Goal: Task Accomplishment & Management: Use online tool/utility

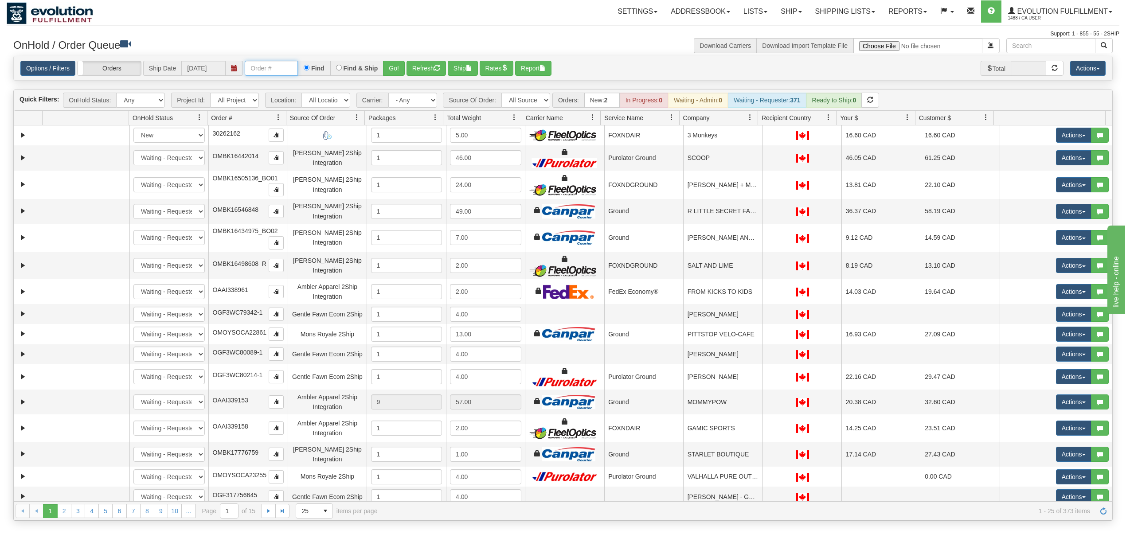
click at [290, 61] on input "text" at bounding box center [271, 68] width 53 height 15
click at [399, 70] on button "Go!" at bounding box center [394, 68] width 22 height 15
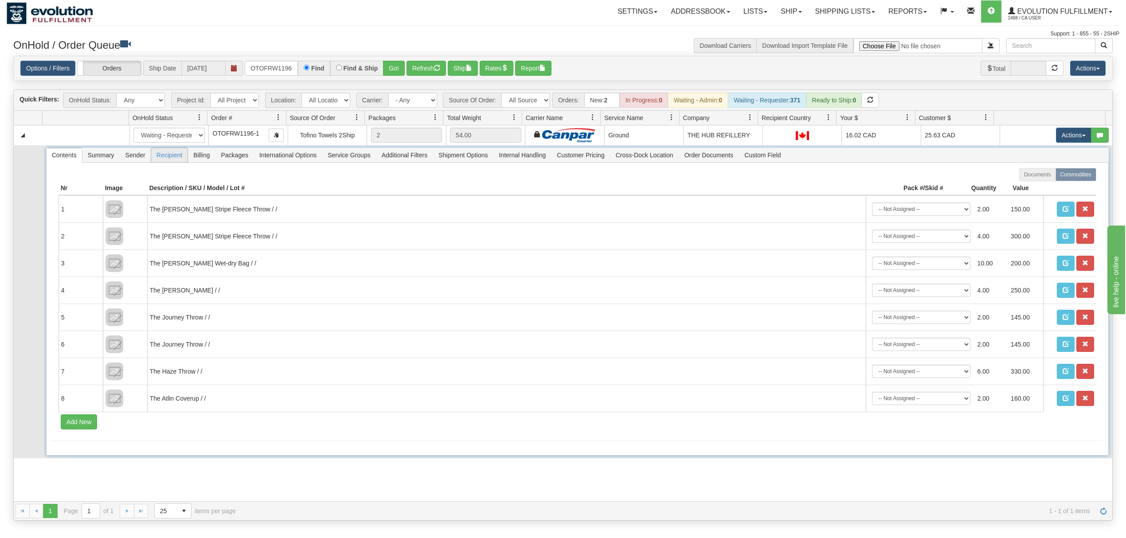
click at [176, 160] on span "Recipient" at bounding box center [169, 155] width 36 height 14
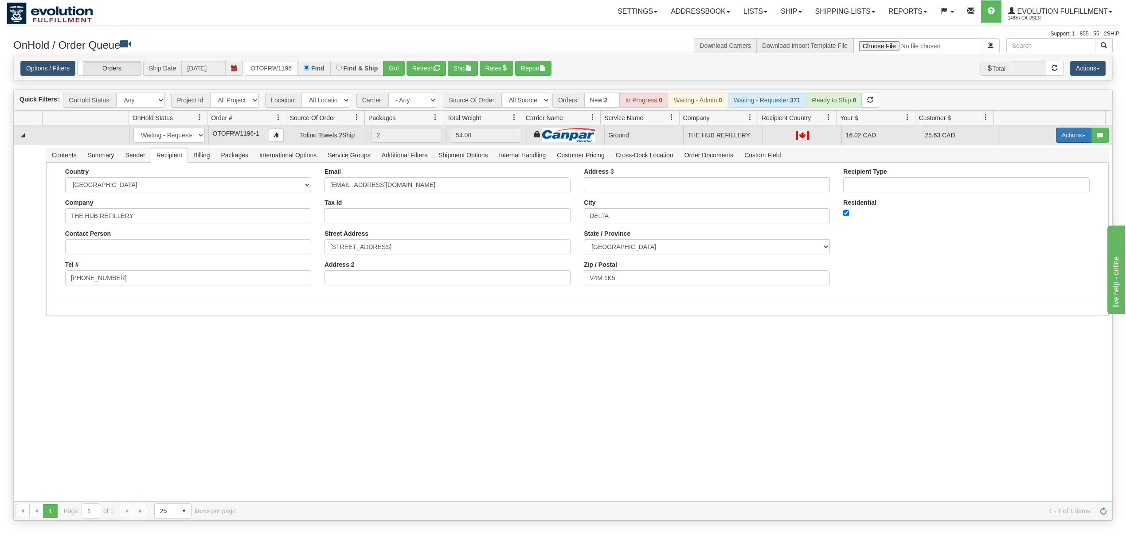
click at [844, 136] on button "Actions" at bounding box center [1073, 135] width 35 height 15
click at [844, 187] on span "Ship" at bounding box center [1038, 186] width 19 height 7
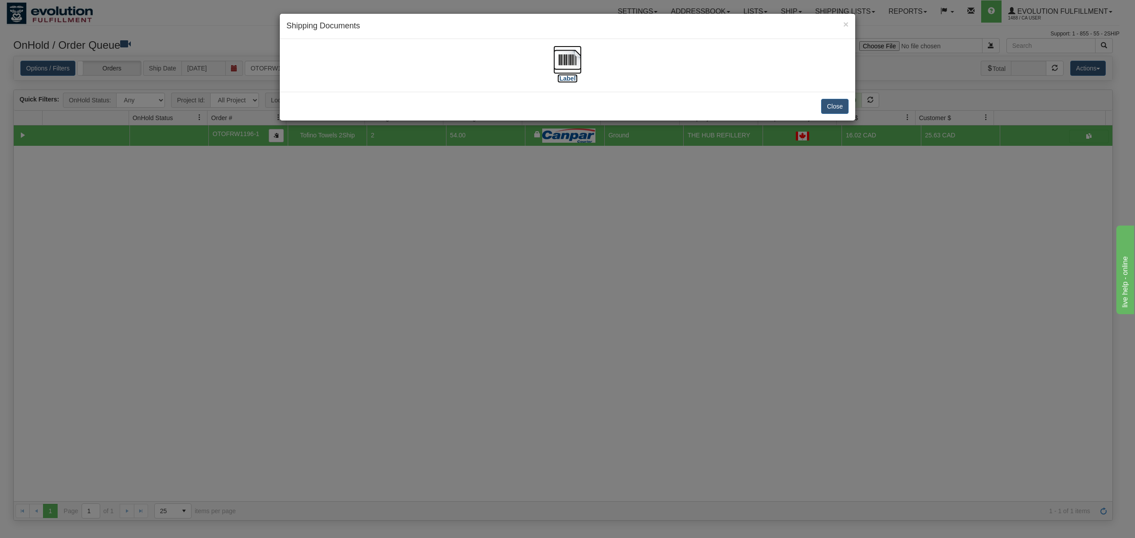
click at [568, 63] on img at bounding box center [567, 60] width 28 height 28
click at [834, 103] on button "Close" at bounding box center [834, 106] width 27 height 15
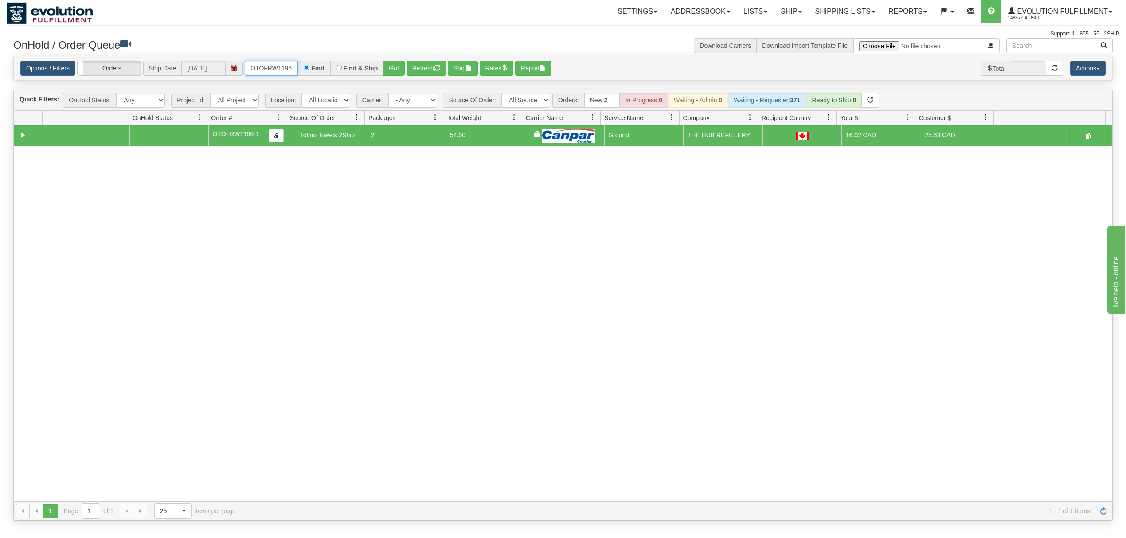
click at [284, 75] on input "OTOFRW1196-1" at bounding box center [271, 68] width 53 height 15
click at [388, 69] on button "Go!" at bounding box center [394, 68] width 22 height 15
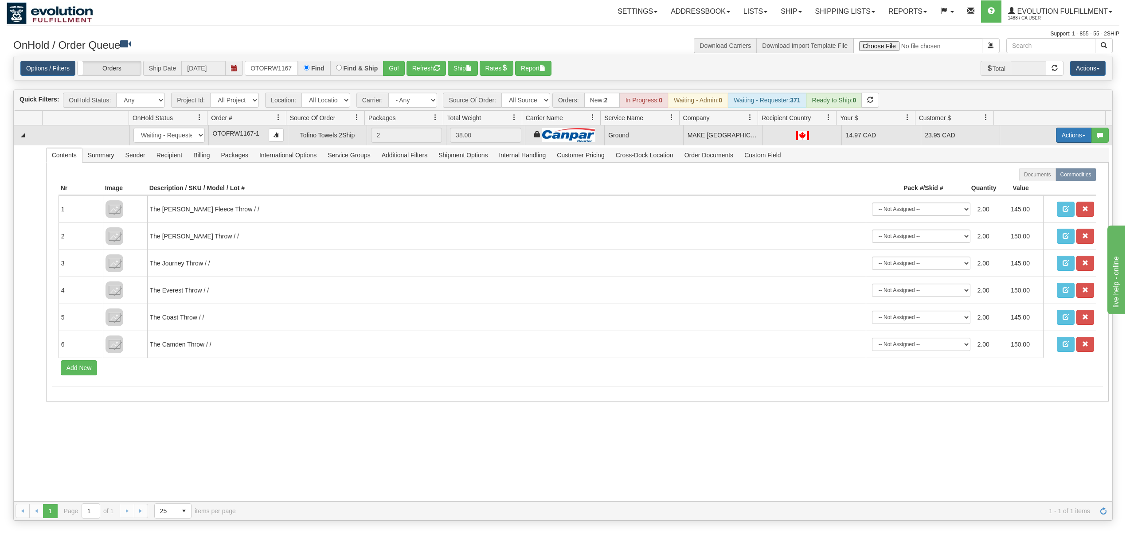
click at [844, 135] on button "Actions" at bounding box center [1073, 135] width 35 height 15
click at [844, 189] on span "Ship" at bounding box center [1038, 186] width 19 height 7
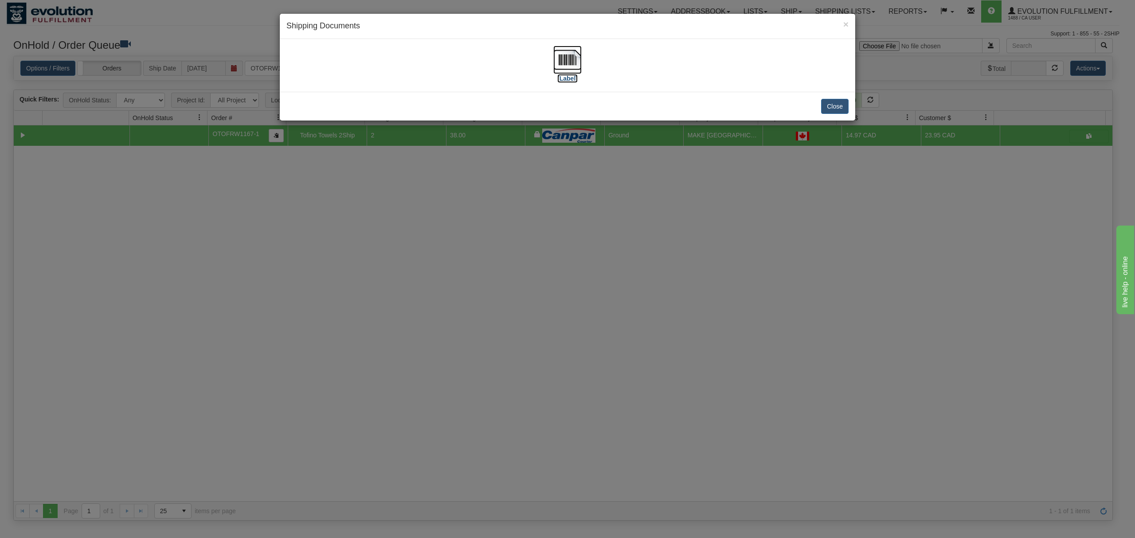
click at [570, 58] on img at bounding box center [567, 60] width 28 height 28
drag, startPoint x: 832, startPoint y: 108, endPoint x: 835, endPoint y: 4, distance: 103.8
click at [832, 106] on button "Close" at bounding box center [834, 106] width 27 height 15
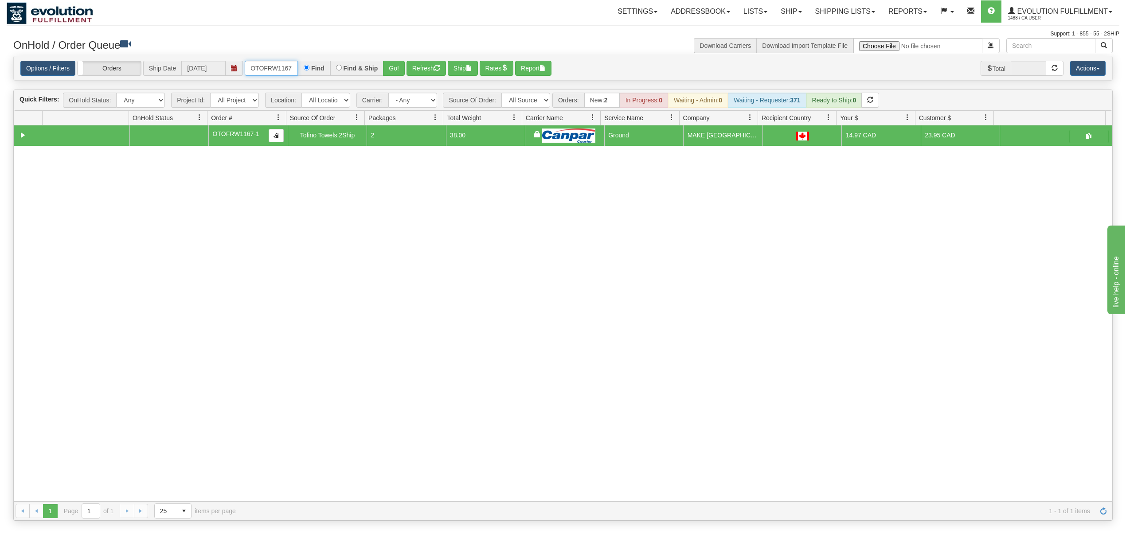
click at [260, 68] on input "OTOFRW1167-1" at bounding box center [271, 68] width 53 height 15
click at [401, 67] on button "Go!" at bounding box center [394, 68] width 22 height 15
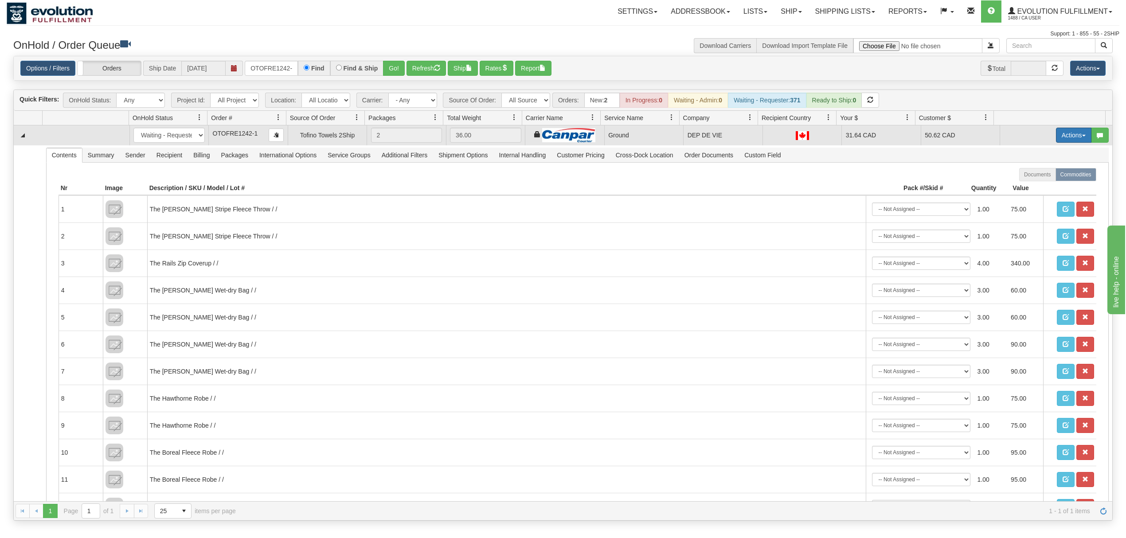
click at [844, 136] on button "Actions" at bounding box center [1073, 135] width 35 height 15
click at [844, 185] on link "Ship" at bounding box center [1055, 187] width 71 height 12
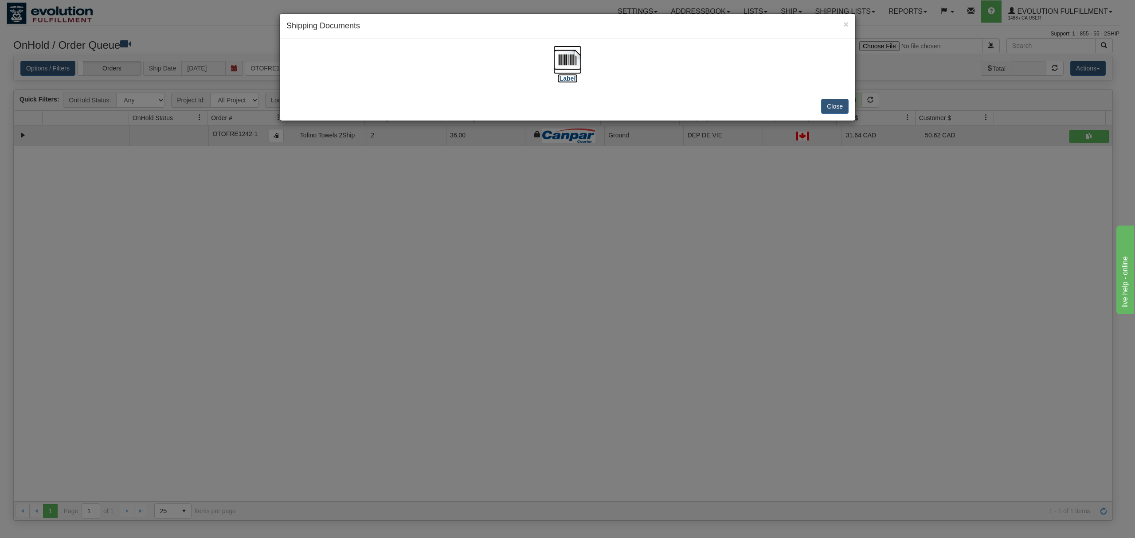
click at [574, 64] on img at bounding box center [567, 60] width 28 height 28
click at [831, 112] on button "Close" at bounding box center [834, 106] width 27 height 15
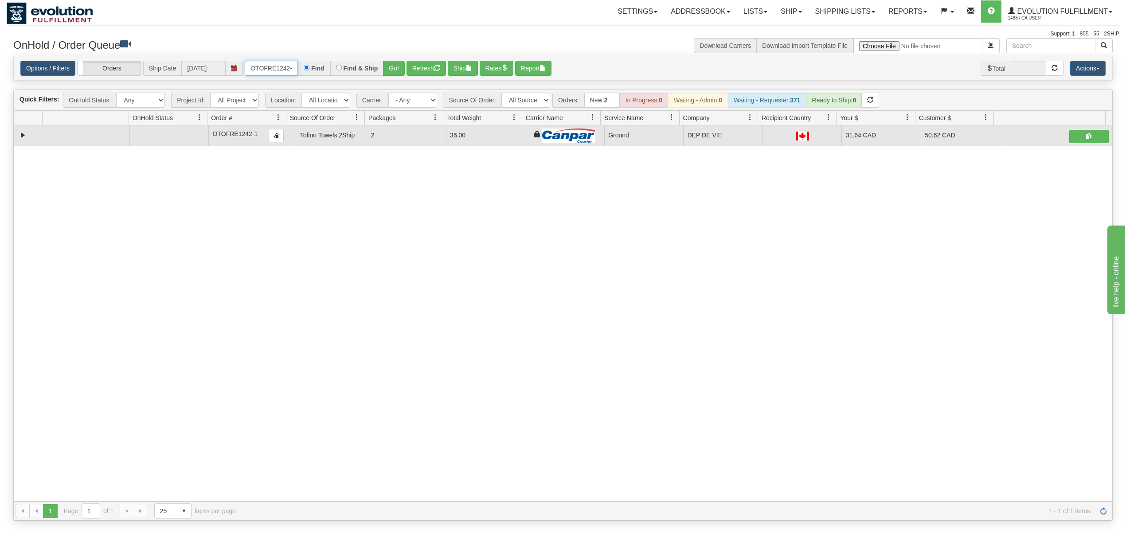
click at [280, 68] on input "OTOFRE1242-1" at bounding box center [271, 68] width 53 height 15
click at [393, 60] on div "Options / Filters Group Shipments Orders Ship Date [DATE] OTOFRW1184-1 Find Fin…" at bounding box center [563, 68] width 1098 height 24
click at [393, 65] on button "Go!" at bounding box center [394, 68] width 22 height 15
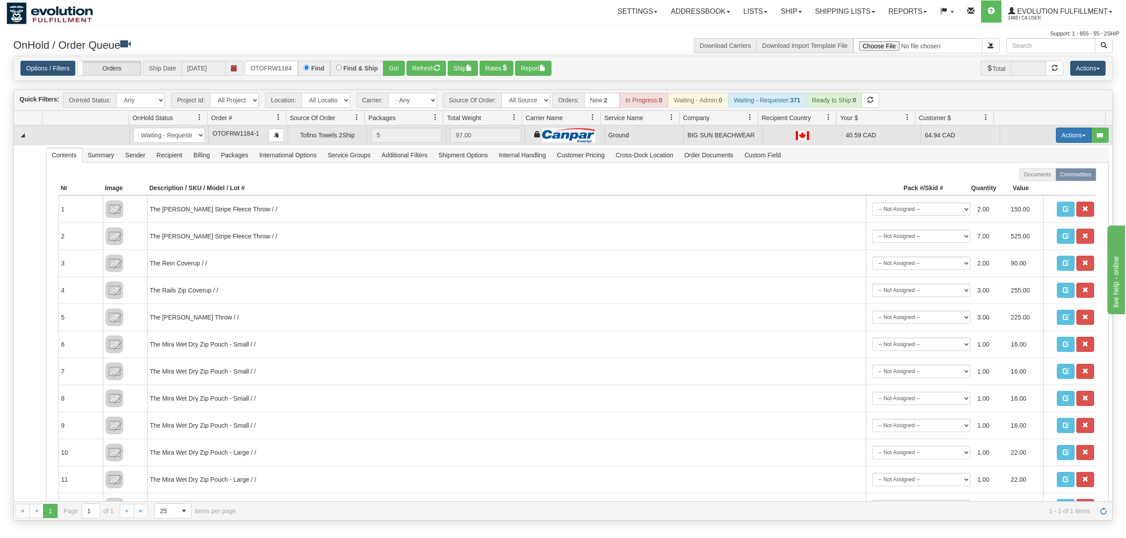
click at [844, 134] on button "Actions" at bounding box center [1073, 135] width 35 height 15
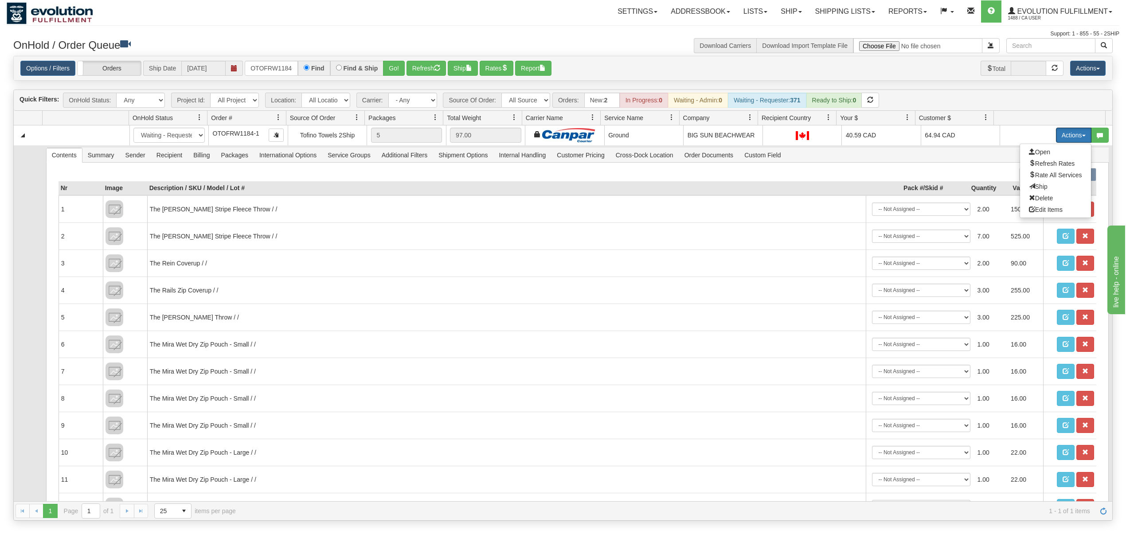
click at [844, 190] on span "Ship" at bounding box center [1038, 186] width 19 height 7
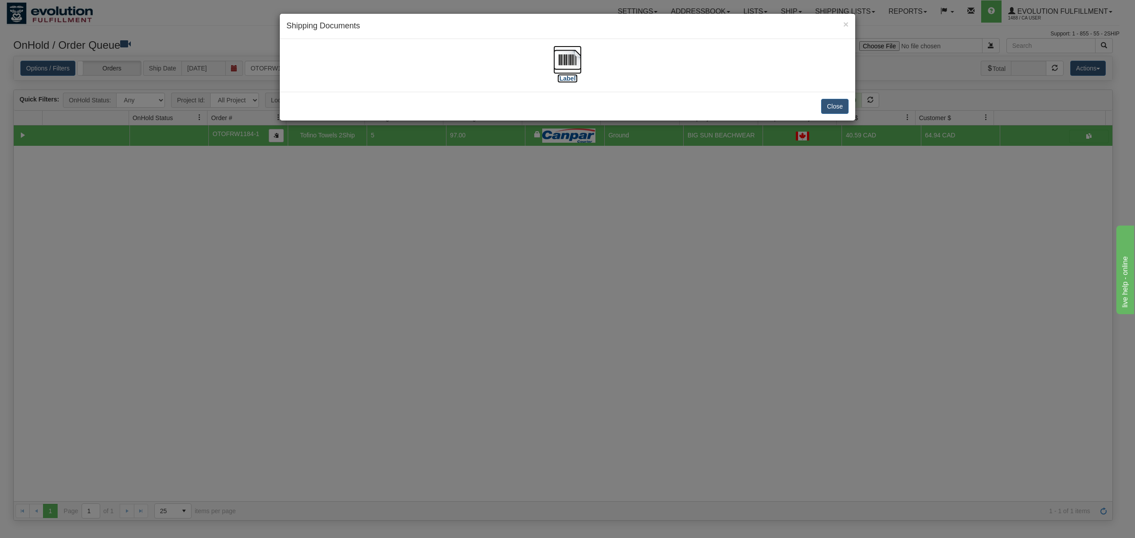
click at [568, 54] on img at bounding box center [567, 60] width 28 height 28
drag, startPoint x: 836, startPoint y: 102, endPoint x: 848, endPoint y: 38, distance: 65.5
click at [837, 100] on button "Close" at bounding box center [834, 106] width 27 height 15
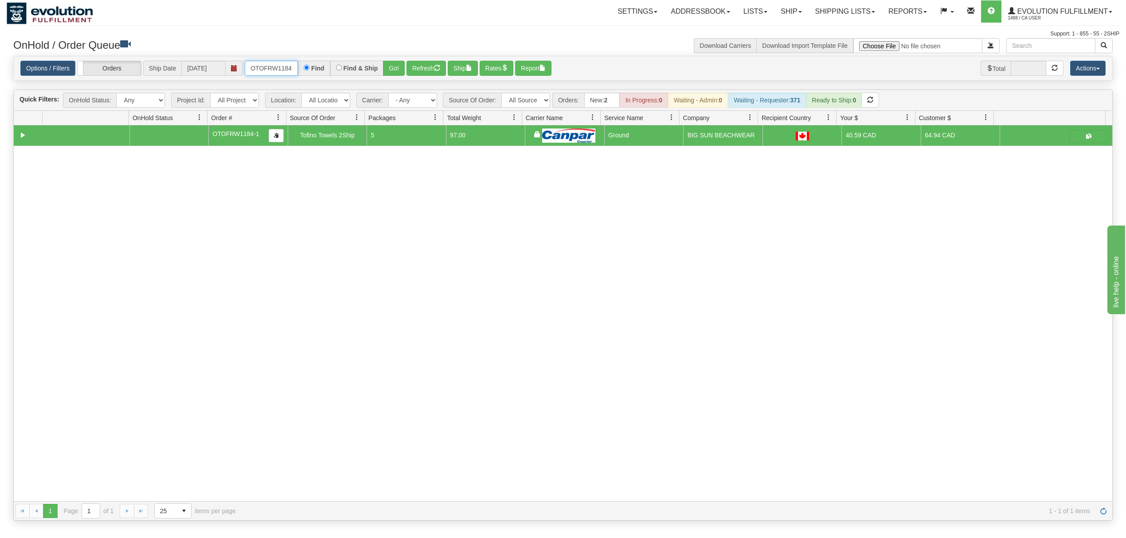
click at [275, 73] on input "OTOFRW1184-1" at bounding box center [271, 68] width 53 height 15
click at [276, 73] on input "OTOFRW1184-1" at bounding box center [271, 68] width 53 height 15
click at [395, 68] on button "Go!" at bounding box center [394, 68] width 22 height 15
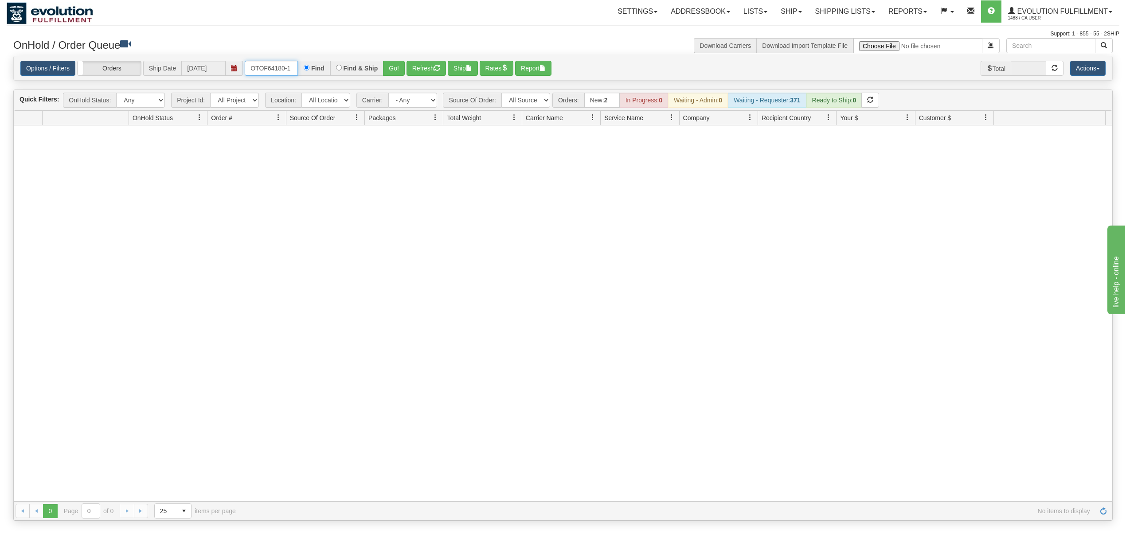
click at [271, 72] on input "OTOF64180-1" at bounding box center [271, 68] width 53 height 15
click at [403, 70] on button "Go!" at bounding box center [394, 68] width 22 height 15
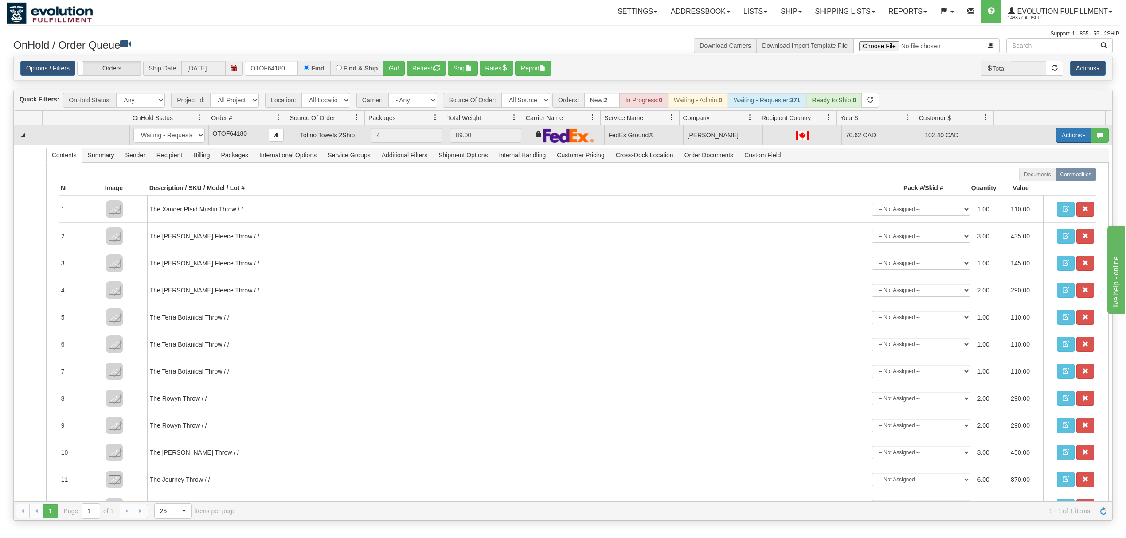
click at [844, 131] on button "Actions" at bounding box center [1073, 135] width 35 height 15
click at [844, 184] on link "Ship" at bounding box center [1055, 187] width 71 height 12
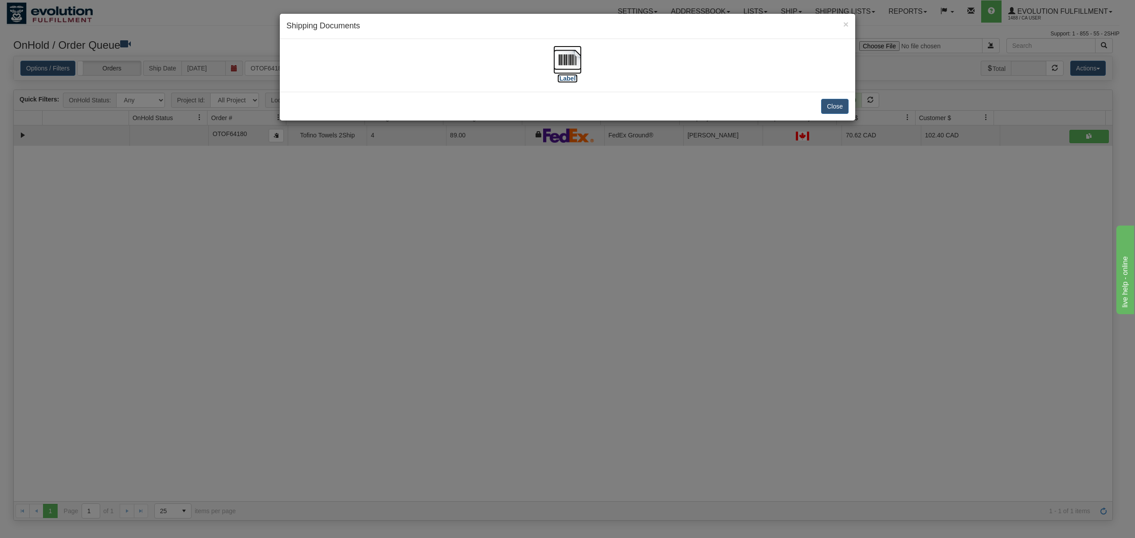
click at [571, 51] on img at bounding box center [567, 60] width 28 height 28
drag, startPoint x: 845, startPoint y: 106, endPoint x: 845, endPoint y: 8, distance: 98.0
click at [844, 105] on button "Close" at bounding box center [834, 106] width 27 height 15
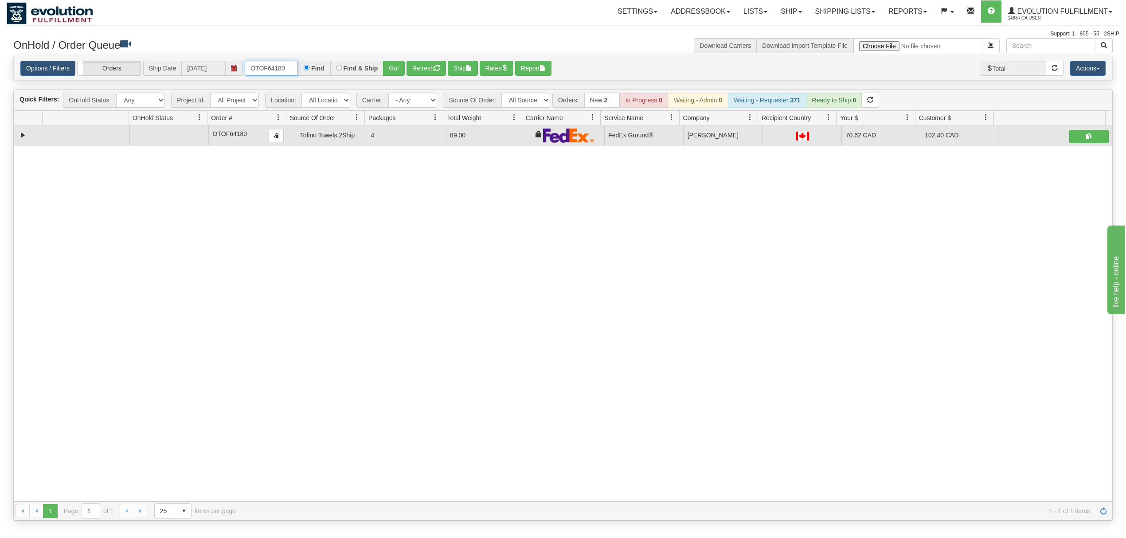
click at [272, 69] on input "OTOF64180" at bounding box center [271, 68] width 53 height 15
click at [272, 70] on input "OTOF64180" at bounding box center [271, 68] width 53 height 15
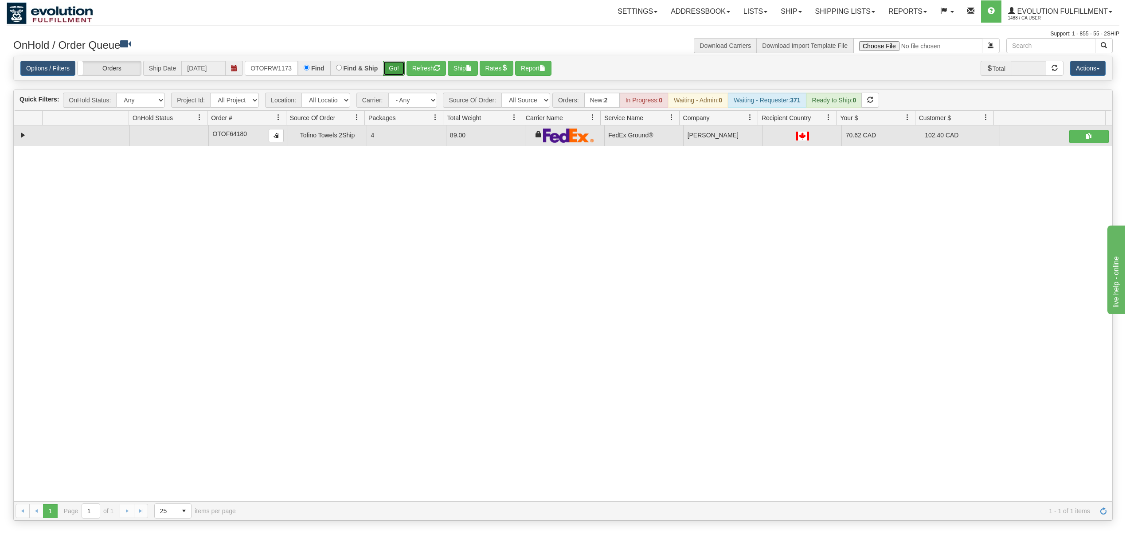
click at [401, 69] on button "Go!" at bounding box center [394, 68] width 22 height 15
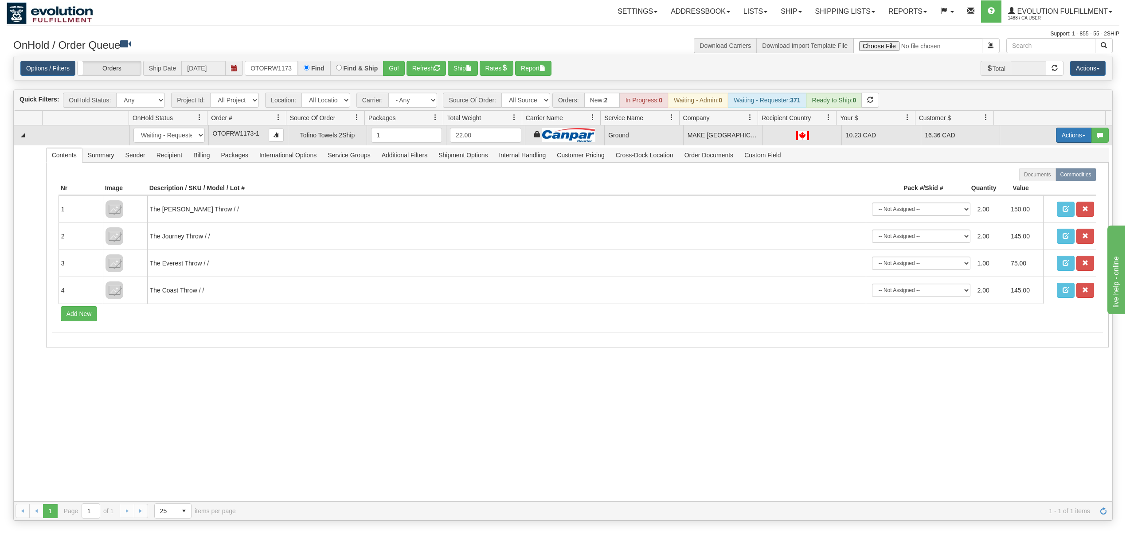
click at [844, 137] on button "Actions" at bounding box center [1073, 135] width 35 height 15
click at [844, 185] on span "Ship" at bounding box center [1038, 186] width 19 height 7
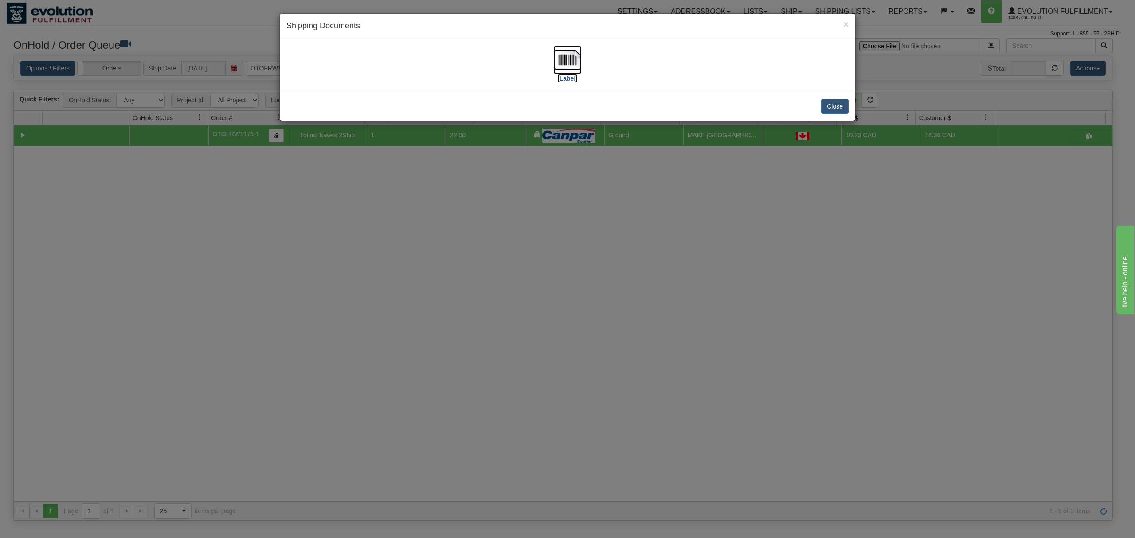
click at [557, 57] on img at bounding box center [567, 60] width 28 height 28
click at [832, 105] on button "Close" at bounding box center [834, 106] width 27 height 15
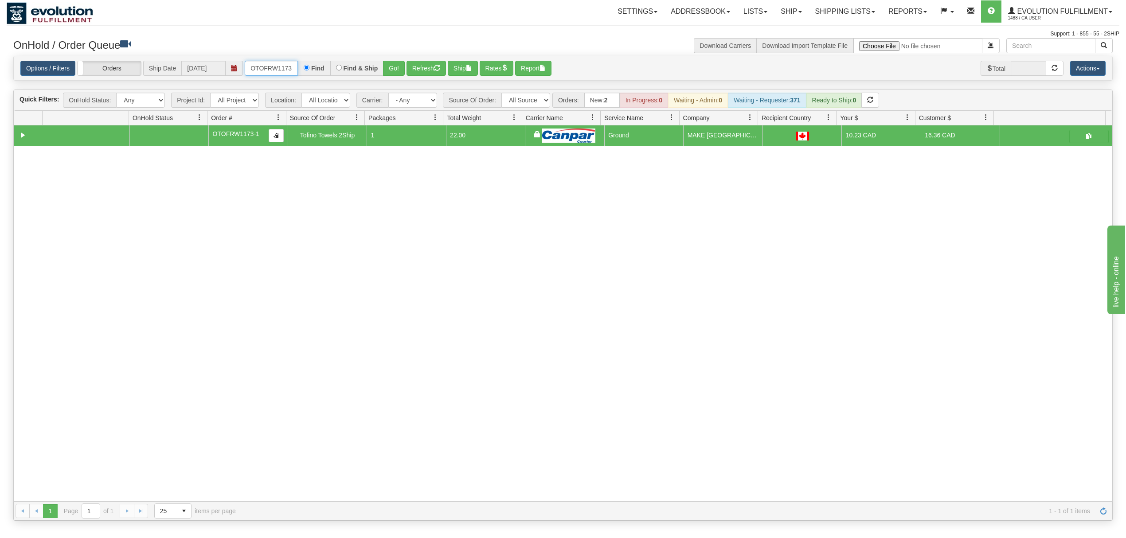
click at [289, 68] on input "OTOFRW1173-1" at bounding box center [271, 68] width 53 height 15
type input "OTOFRW1193-1"
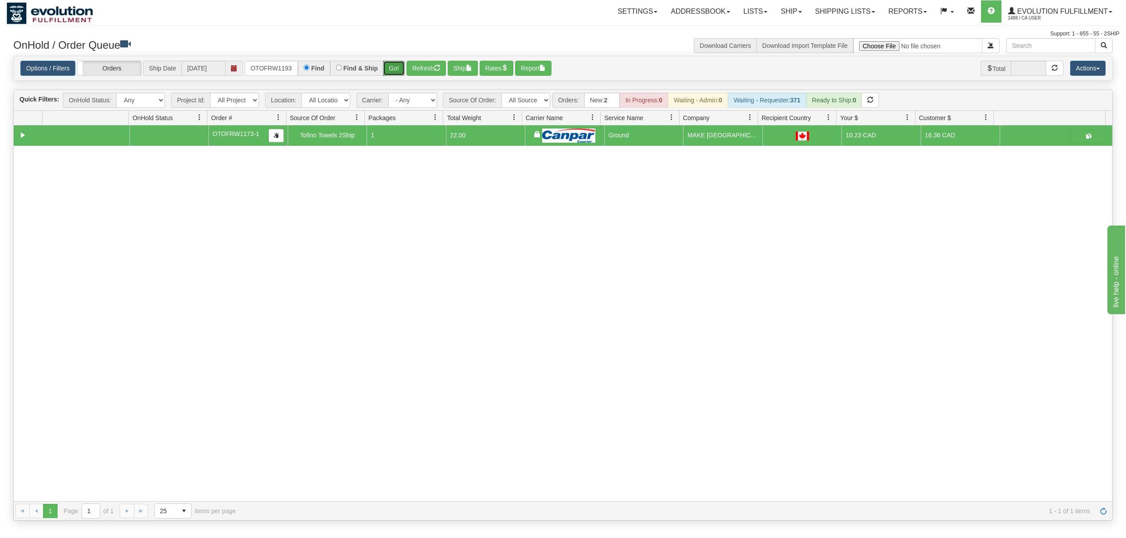
click at [397, 64] on button "Go!" at bounding box center [394, 68] width 22 height 15
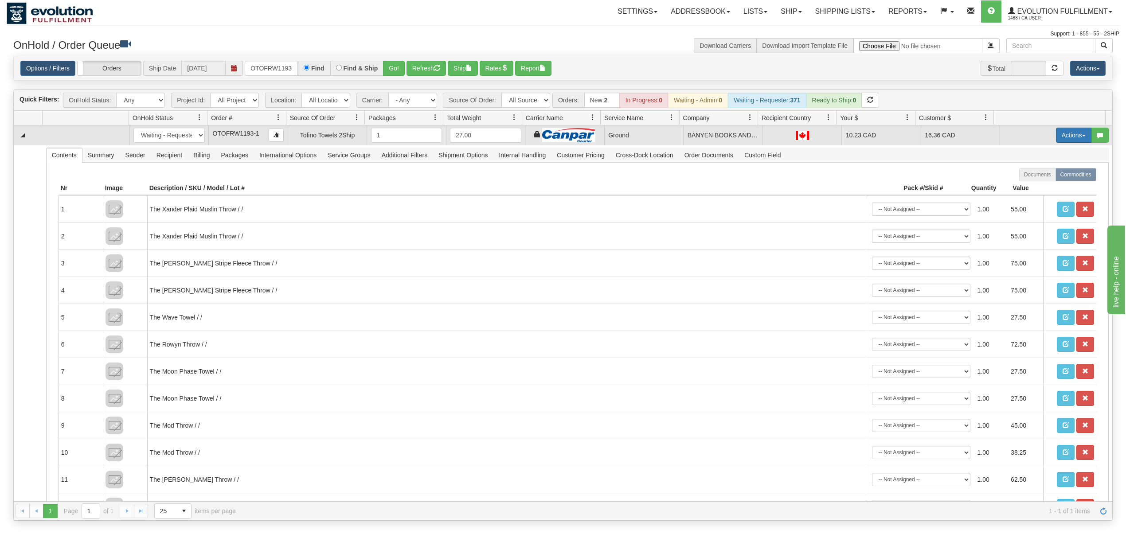
click at [844, 141] on button "Actions" at bounding box center [1073, 135] width 35 height 15
click at [844, 188] on span at bounding box center [1032, 186] width 6 height 6
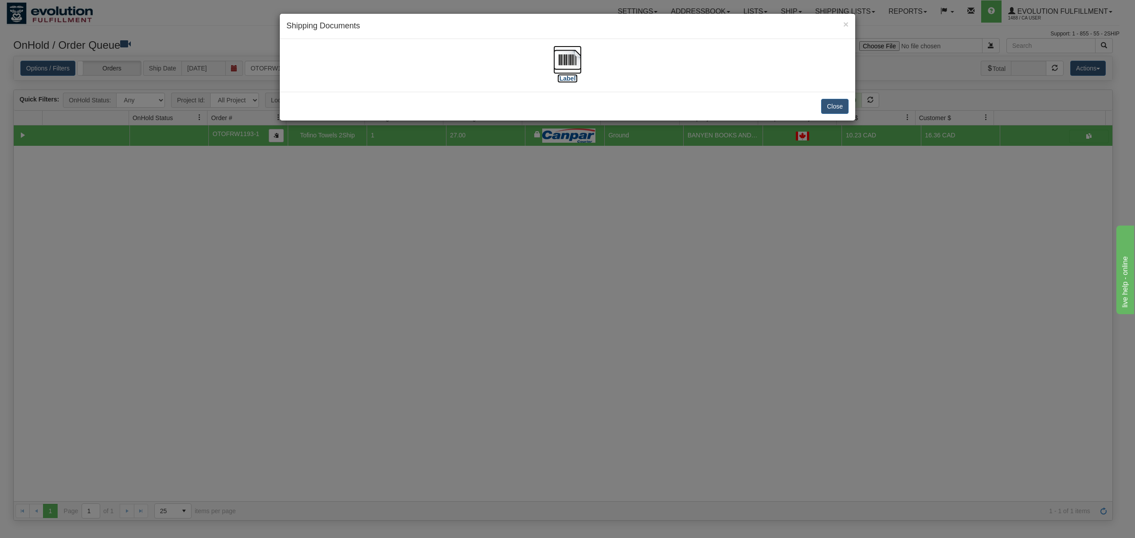
click at [574, 53] on img at bounding box center [567, 60] width 28 height 28
click at [832, 113] on button "Close" at bounding box center [834, 106] width 27 height 15
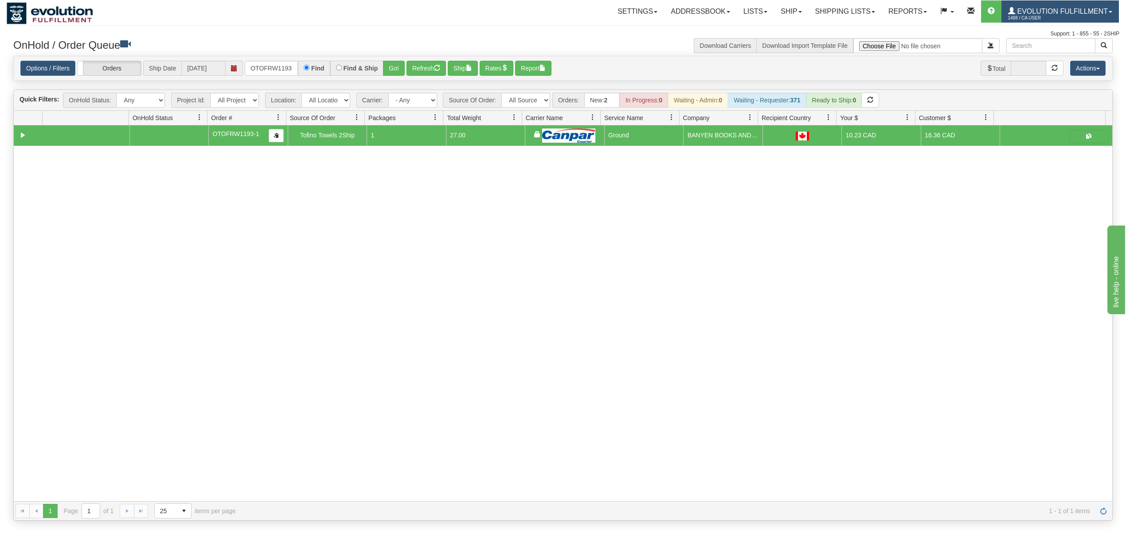
click at [844, 10] on span "Evolution Fulfillment" at bounding box center [1061, 12] width 93 height 8
click at [844, 51] on span "LOG OUT" at bounding box center [1060, 54] width 28 height 7
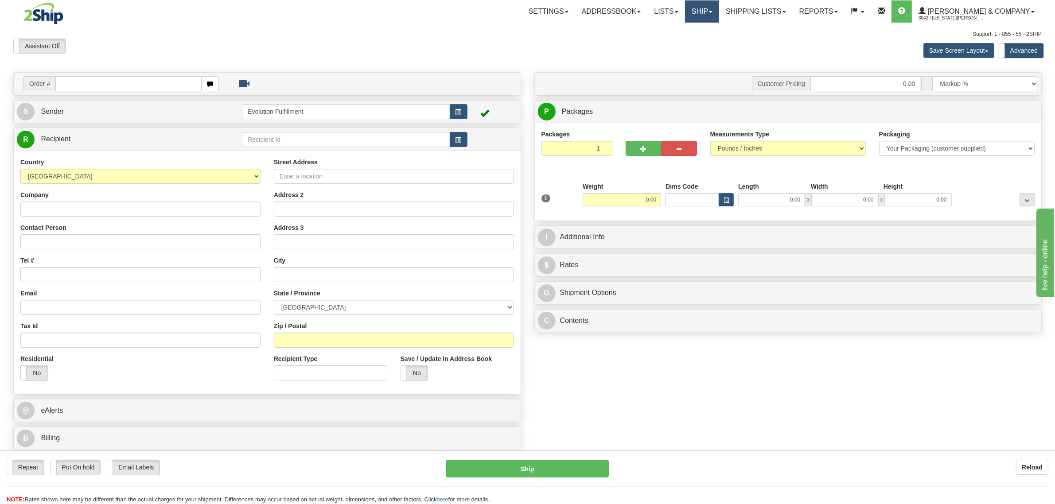
click at [719, 14] on link "Ship" at bounding box center [702, 11] width 34 height 22
click at [710, 41] on span "OnHold / Order Queue" at bounding box center [679, 42] width 63 height 7
